Goal: Task Accomplishment & Management: Use online tool/utility

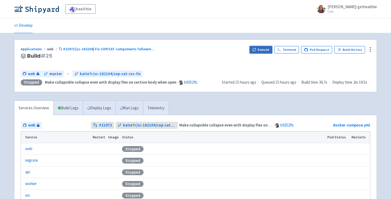
click at [256, 49] on icon "button" at bounding box center [255, 48] width 1 height 1
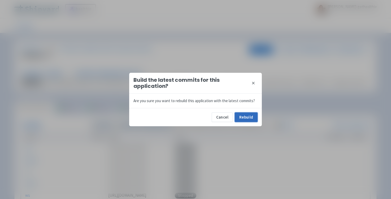
click at [244, 116] on button "Rebuild" at bounding box center [246, 118] width 23 height 10
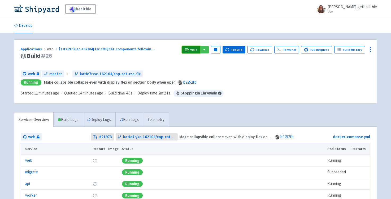
click at [189, 50] on icon at bounding box center [187, 50] width 4 height 4
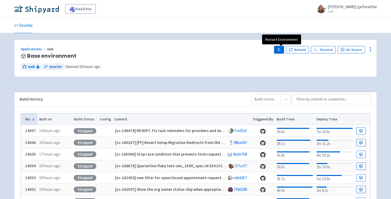
click at [279, 49] on icon "button" at bounding box center [279, 50] width 4 height 4
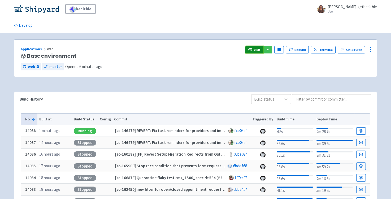
click at [252, 51] on icon at bounding box center [250, 50] width 4 height 4
